Goal: Find contact information: Find contact information

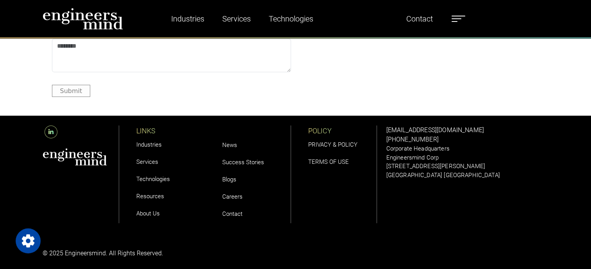
scroll to position [2492, 0]
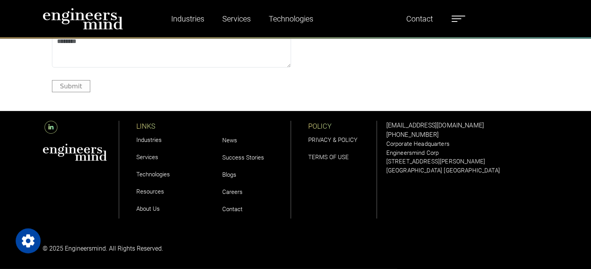
click at [237, 212] on link "Contact" at bounding box center [232, 208] width 20 height 7
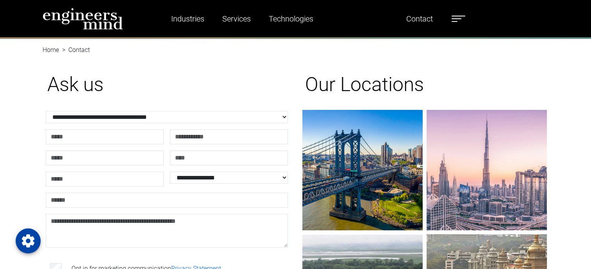
click at [455, 16] on span at bounding box center [458, 16] width 14 height 1
click at [365, 61] on div "Our Locations New Jersey - USA Corporate Headquarters 185 Hudson Street Jersey …" at bounding box center [424, 220] width 248 height 334
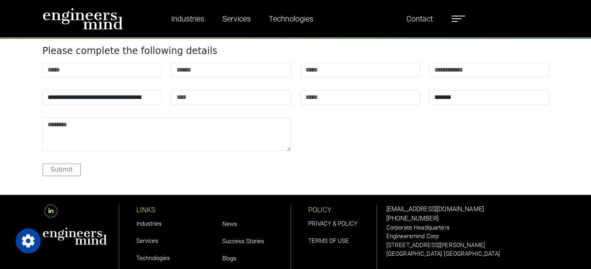
scroll to position [956, 0]
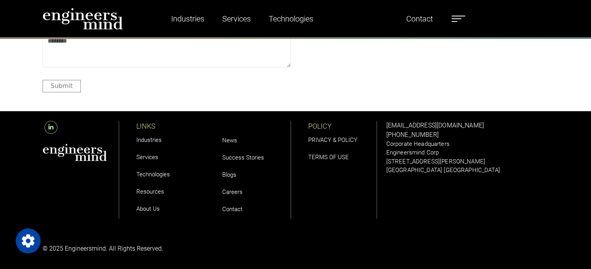
click at [231, 194] on link "Careers" at bounding box center [232, 191] width 20 height 7
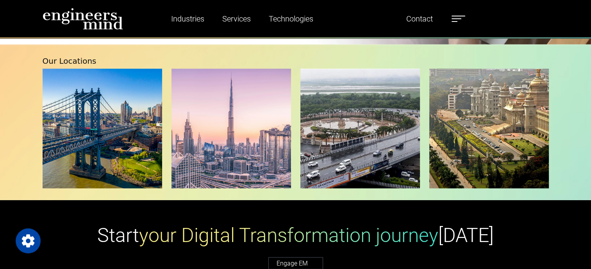
scroll to position [2059, 0]
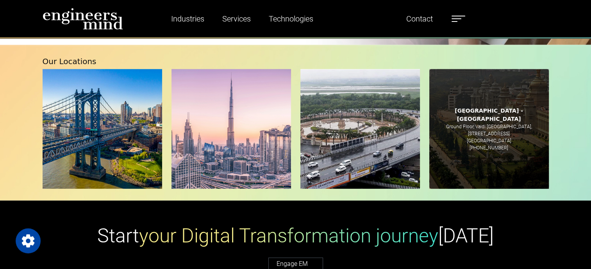
click at [479, 156] on div "Bengaluru - India Ground Floor, Vaidi Logi Tech Park 1, No. 7, Road No. 10, EPI…" at bounding box center [488, 128] width 119 height 119
click at [484, 144] on p "[PHONE_NUMBER]" at bounding box center [488, 147] width 39 height 7
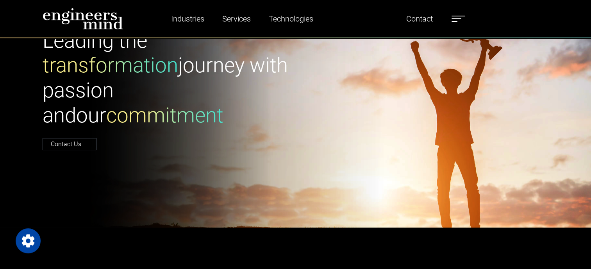
scroll to position [0, 0]
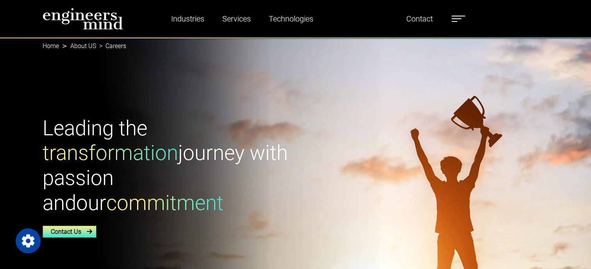
click at [76, 225] on link "Contact Us" at bounding box center [70, 231] width 54 height 12
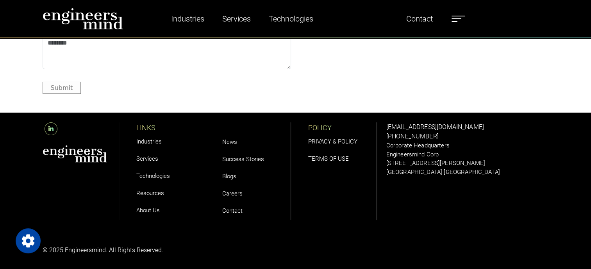
scroll to position [2827, 0]
